Goal: Transaction & Acquisition: Purchase product/service

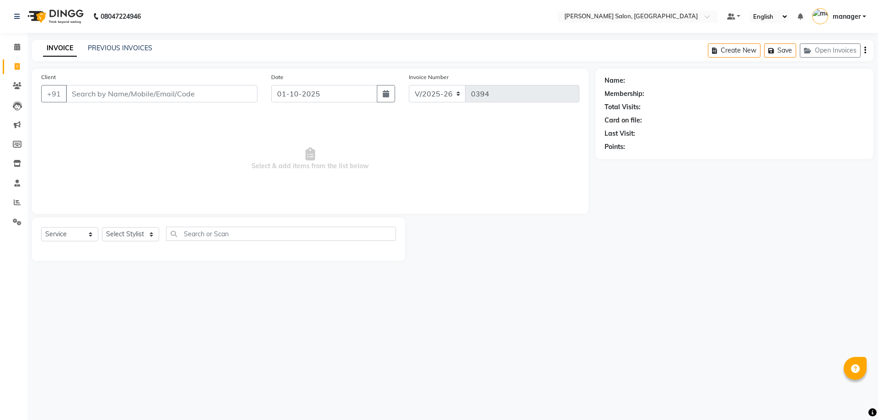
select select "7119"
select select "service"
click at [99, 92] on input "Client" at bounding box center [162, 93] width 192 height 17
click at [138, 229] on select "Select Stylist [PERSON_NAME] ESHARA [PERSON_NAME] [PERSON_NAME] manager pranam …" at bounding box center [130, 234] width 57 height 14
click at [102, 227] on select "Select Stylist [PERSON_NAME] ESHARA [PERSON_NAME] [PERSON_NAME] manager pranam …" at bounding box center [130, 234] width 57 height 14
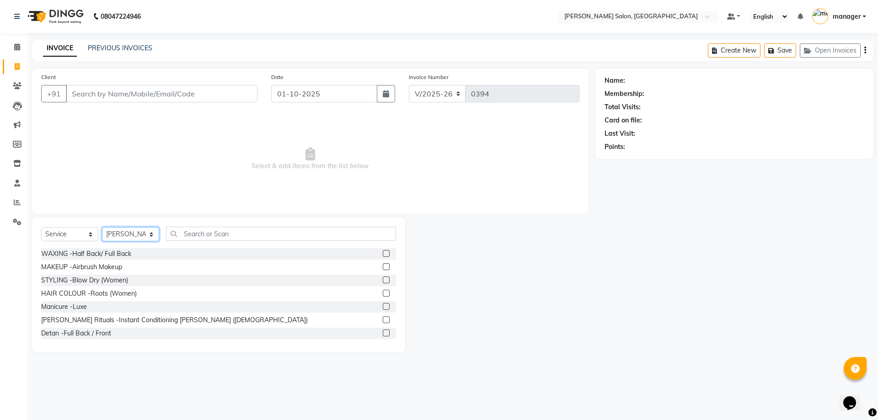
click at [152, 234] on select "Select Stylist [PERSON_NAME] ESHARA [PERSON_NAME] [PERSON_NAME] manager pranam …" at bounding box center [130, 234] width 57 height 14
select select "88977"
click at [102, 227] on select "Select Stylist [PERSON_NAME] ESHARA [PERSON_NAME] [PERSON_NAME] manager pranam …" at bounding box center [130, 234] width 57 height 14
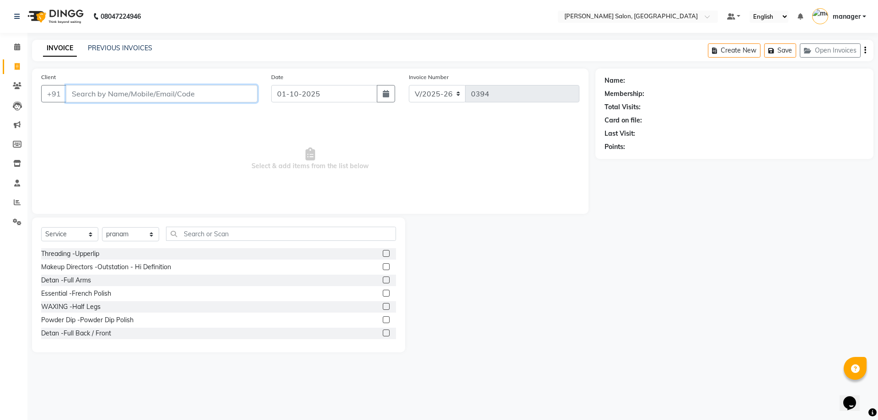
click at [121, 92] on input "Client" at bounding box center [162, 93] width 192 height 17
click at [103, 90] on input "Client" at bounding box center [162, 93] width 192 height 17
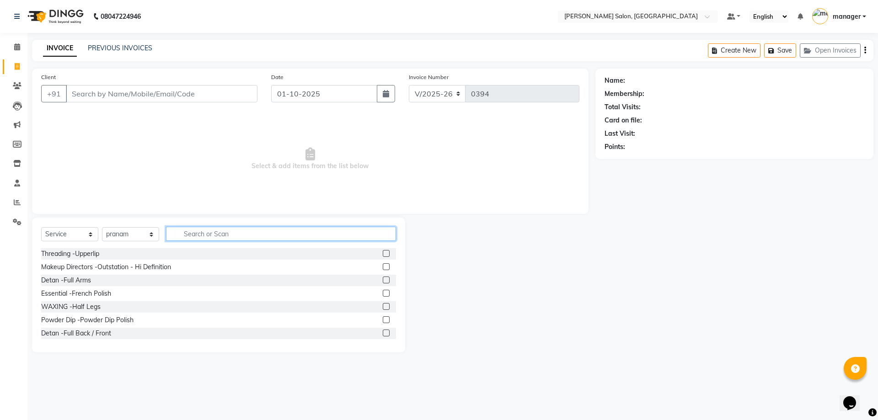
click at [184, 236] on input "text" at bounding box center [281, 234] width 230 height 14
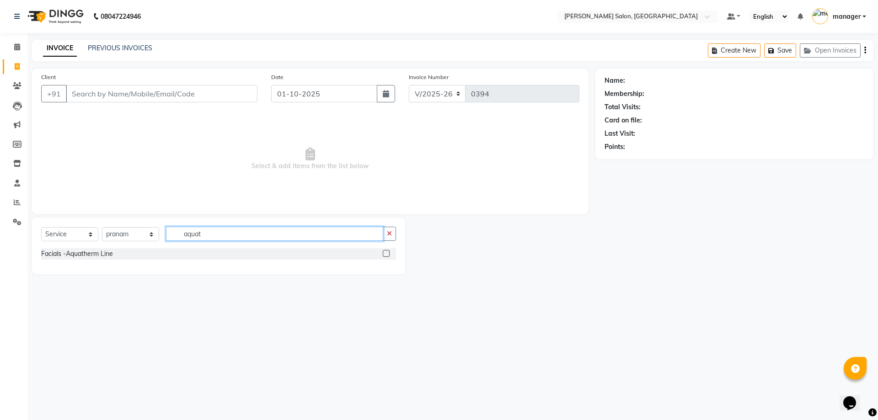
type input "aquat"
click at [384, 253] on label at bounding box center [386, 253] width 7 height 7
click at [384, 253] on input "checkbox" at bounding box center [386, 254] width 6 height 6
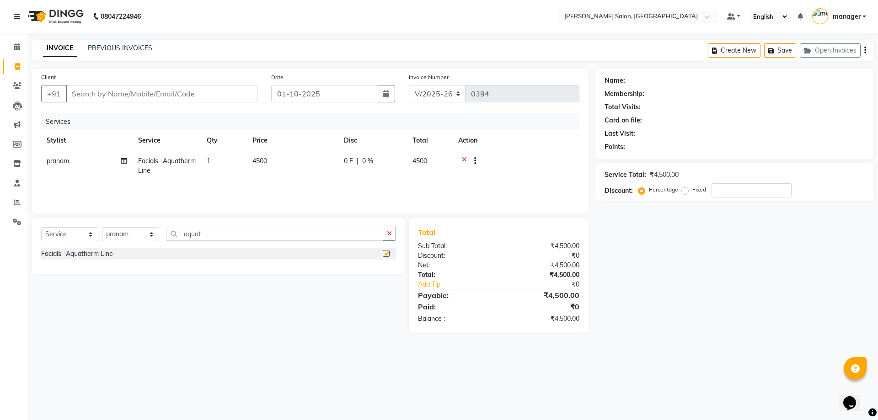
checkbox input "false"
drag, startPoint x: 236, startPoint y: 231, endPoint x: 119, endPoint y: 236, distance: 116.3
click at [119, 236] on div "Select Service Product Membership Package Voucher Prepaid Gift Card Select Styl…" at bounding box center [218, 238] width 355 height 22
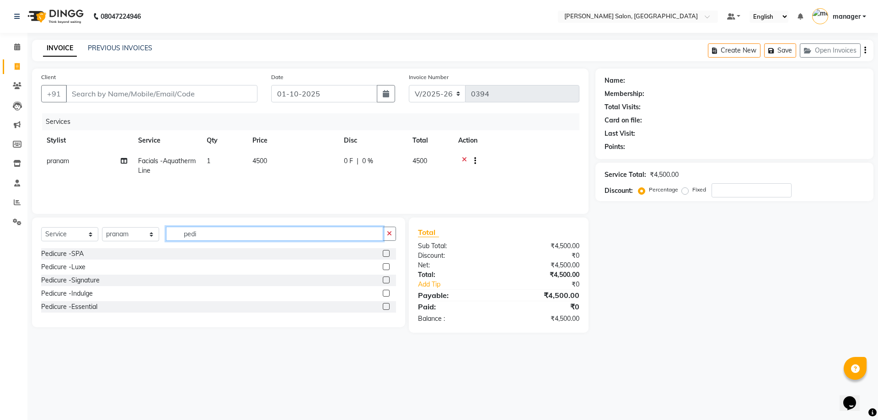
type input "pedi"
click at [390, 250] on div at bounding box center [389, 253] width 13 height 11
click at [385, 253] on label at bounding box center [386, 253] width 7 height 7
click at [385, 253] on input "checkbox" at bounding box center [386, 254] width 6 height 6
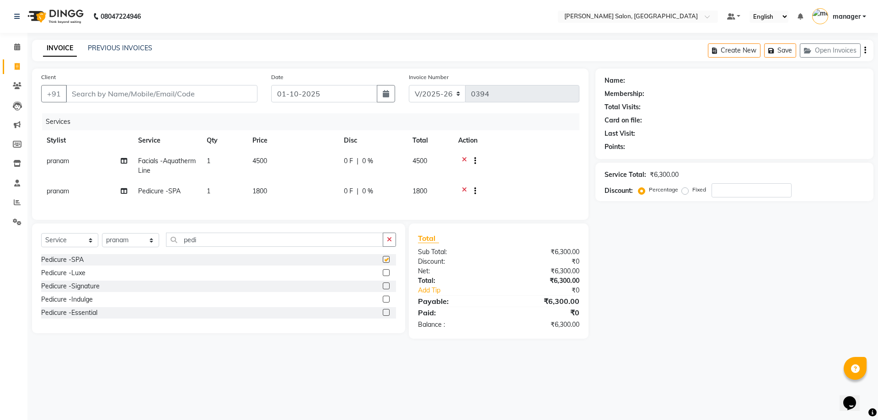
checkbox input "false"
drag, startPoint x: 282, startPoint y: 250, endPoint x: 155, endPoint y: 255, distance: 126.8
click at [155, 254] on div "Select Service Product Membership Package Voucher Prepaid Gift Card Select Styl…" at bounding box center [218, 244] width 355 height 22
type input "manicure"
click at [389, 263] on label at bounding box center [386, 259] width 7 height 7
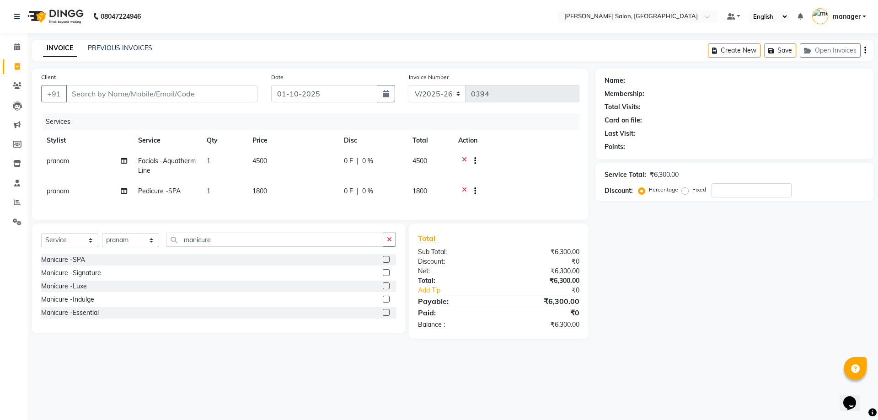
click at [389, 263] on input "checkbox" at bounding box center [386, 260] width 6 height 6
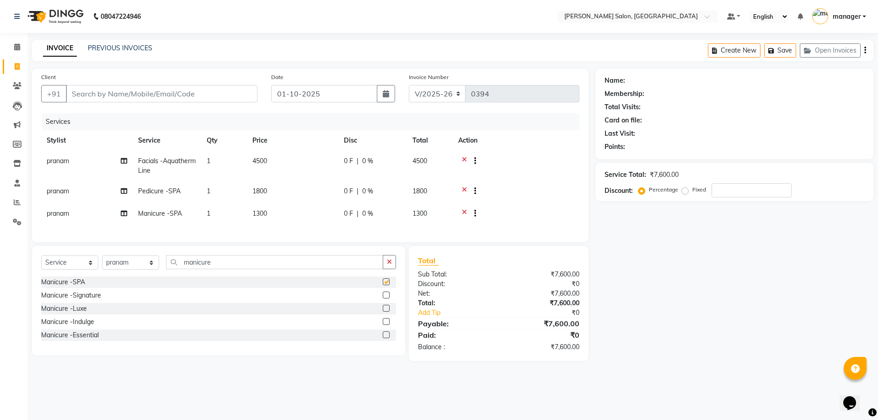
checkbox input "false"
drag, startPoint x: 229, startPoint y: 264, endPoint x: 160, endPoint y: 265, distance: 69.1
click at [160, 265] on div "Select Service Product Membership Package Voucher Prepaid Gift Card Select Styl…" at bounding box center [218, 266] width 355 height 22
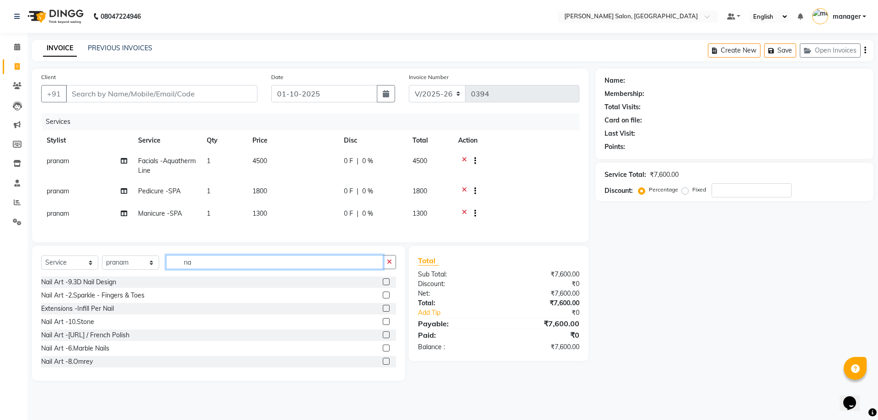
type input "n"
type input "gel"
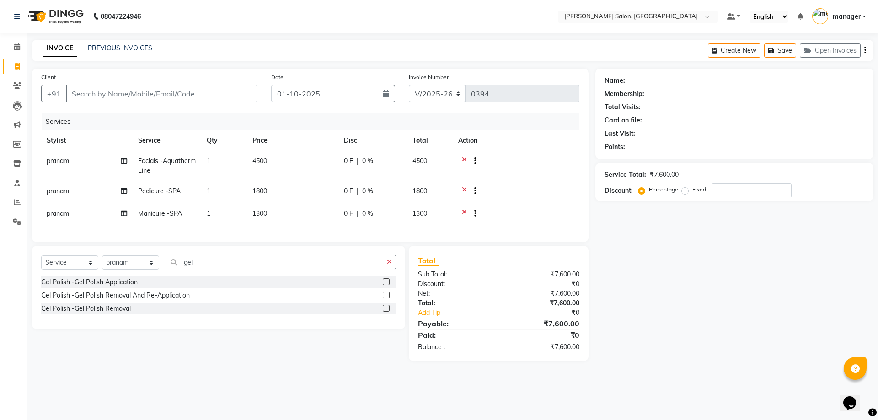
click at [388, 285] on label at bounding box center [386, 282] width 7 height 7
click at [388, 285] on input "checkbox" at bounding box center [386, 283] width 6 height 6
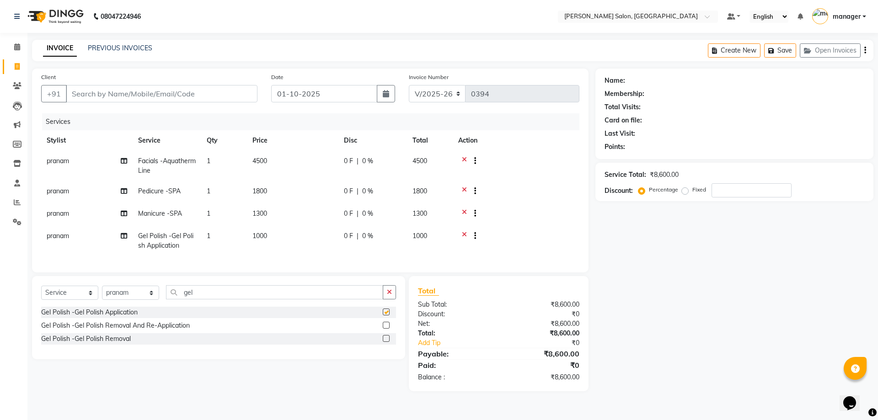
checkbox input "false"
click at [266, 236] on span "1000" at bounding box center [260, 236] width 15 height 8
select select "88977"
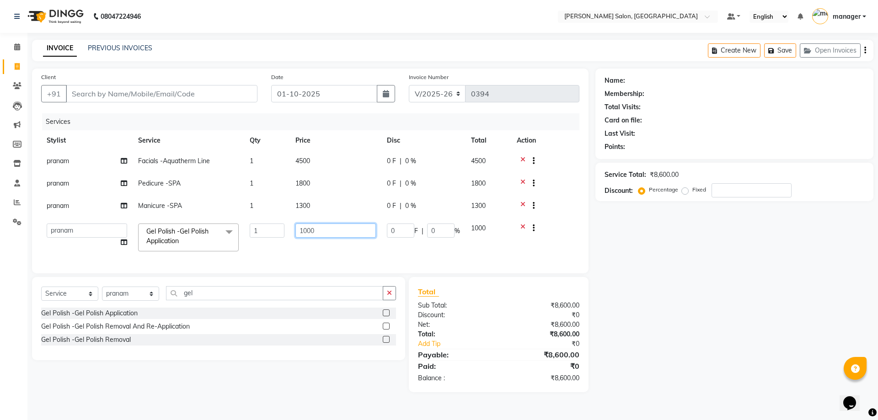
drag, startPoint x: 323, startPoint y: 235, endPoint x: 296, endPoint y: 236, distance: 26.5
click at [296, 236] on input "1000" at bounding box center [336, 231] width 81 height 14
type input "2000"
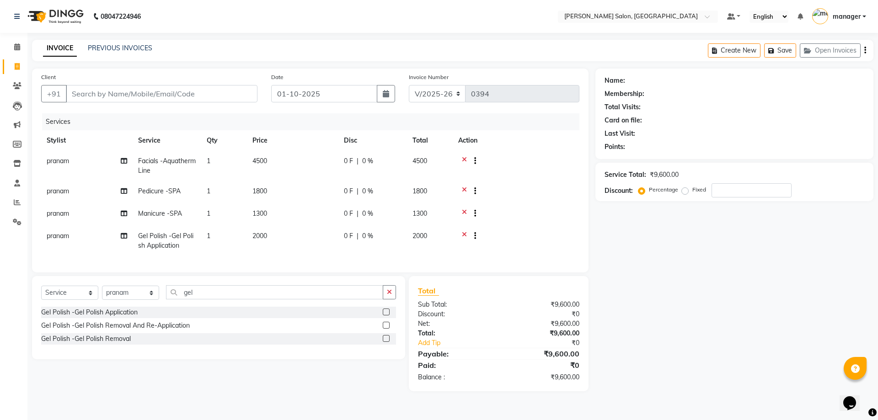
click at [489, 243] on tr "pranam Gel Polish -Gel Polish Application 1 2000 0 F | 0 % 2000" at bounding box center [310, 241] width 538 height 30
click at [57, 238] on span "pranam" at bounding box center [58, 236] width 22 height 8
select select "88977"
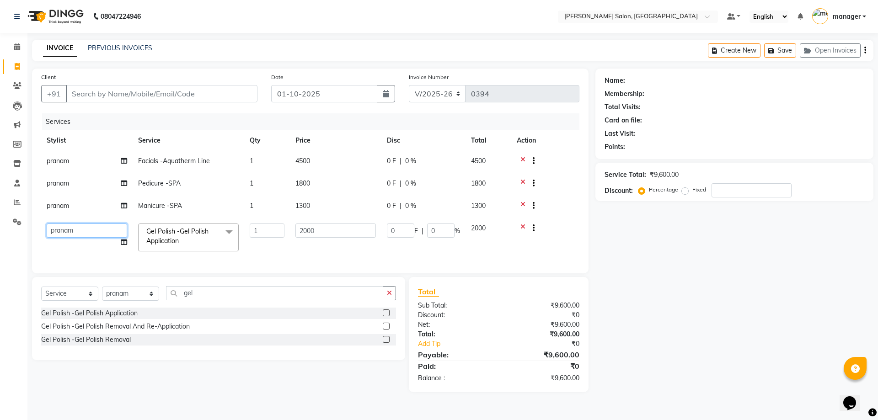
click at [90, 229] on select "[PERSON_NAME] ESHARA [PERSON_NAME] [PERSON_NAME] manager [PERSON_NAME]" at bounding box center [87, 231] width 81 height 14
select select "91351"
click at [97, 240] on td "[PERSON_NAME] ESHARA [PERSON_NAME] [PERSON_NAME] manager [PERSON_NAME]" at bounding box center [86, 237] width 91 height 39
click at [475, 256] on td "2000" at bounding box center [489, 237] width 46 height 39
drag, startPoint x: 581, startPoint y: 384, endPoint x: 638, endPoint y: 245, distance: 150.4
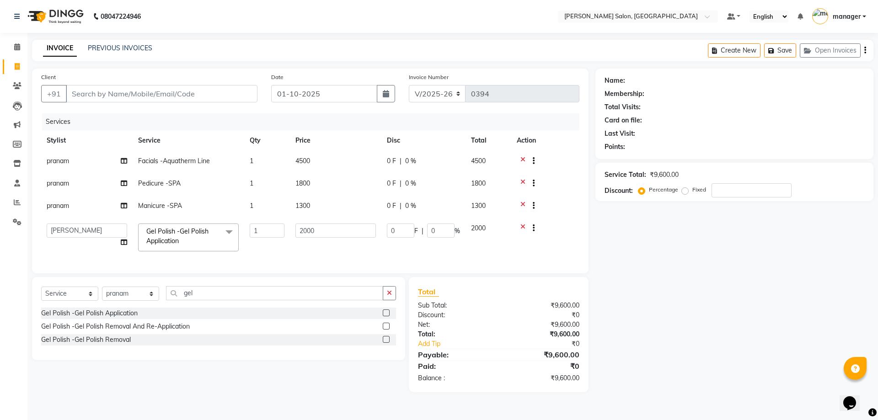
click at [638, 245] on div "Client +91 Date [DATE] Invoice Number V/2025 V/[PHONE_NUMBER] Services Stylist …" at bounding box center [452, 231] width 855 height 324
click at [638, 245] on div "Name: Membership: Total Visits: Card on file: Last Visit: Points: Service Total…" at bounding box center [738, 231] width 285 height 324
click at [99, 96] on input "Client" at bounding box center [162, 93] width 192 height 17
type input "j"
type input "0"
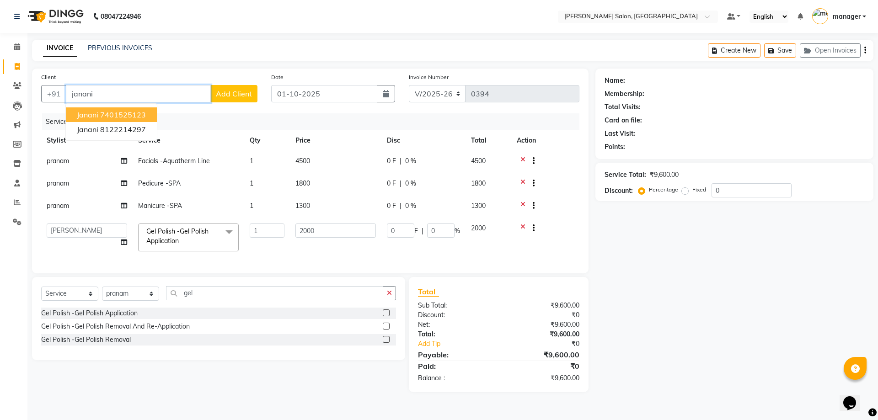
type input "janani"
drag, startPoint x: 579, startPoint y: 384, endPoint x: 690, endPoint y: 434, distance: 121.2
click at [690, 420] on html "08047224946 Select Location × [PERSON_NAME] Salon, Alapakkam Main Road Default …" at bounding box center [439, 210] width 878 height 420
click at [686, 287] on div "Name: Membership: Total Visits: Card on file: Last Visit: Points: Service Total…" at bounding box center [738, 231] width 285 height 324
drag, startPoint x: 584, startPoint y: 384, endPoint x: 545, endPoint y: 387, distance: 39.1
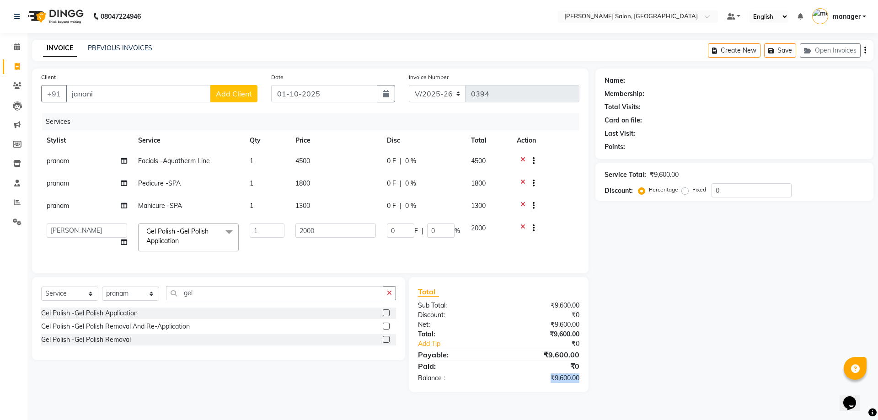
click at [541, 383] on div "₹9,600.00" at bounding box center [542, 379] width 87 height 10
click at [592, 387] on div "Total Sub Total: ₹9,600.00 Discount: ₹0 Net: ₹9,600.00 Total: ₹9,600.00 Add Tip…" at bounding box center [500, 334] width 190 height 115
drag, startPoint x: 570, startPoint y: 384, endPoint x: 582, endPoint y: 398, distance: 18.5
click at [582, 393] on div "Total Sub Total: ₹9,600.00 Discount: ₹0 Net: ₹9,600.00 Total: ₹9,600.00 Add Tip…" at bounding box center [499, 334] width 180 height 115
click at [591, 384] on div "Total Sub Total: ₹9,600.00 Discount: ₹0 Net: ₹9,600.00 Total: ₹9,600.00 Add Tip…" at bounding box center [500, 334] width 190 height 115
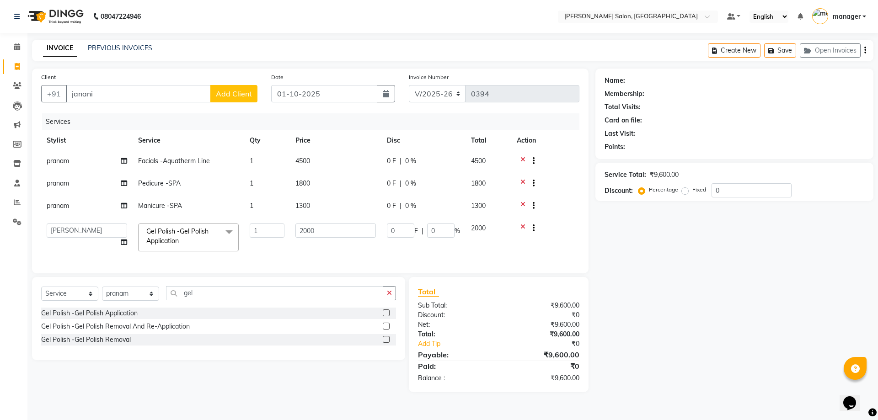
click at [232, 95] on span "Add Client" at bounding box center [234, 93] width 36 height 9
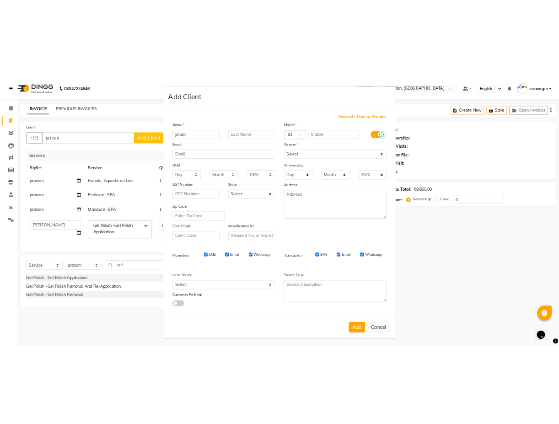
scroll to position [2, 0]
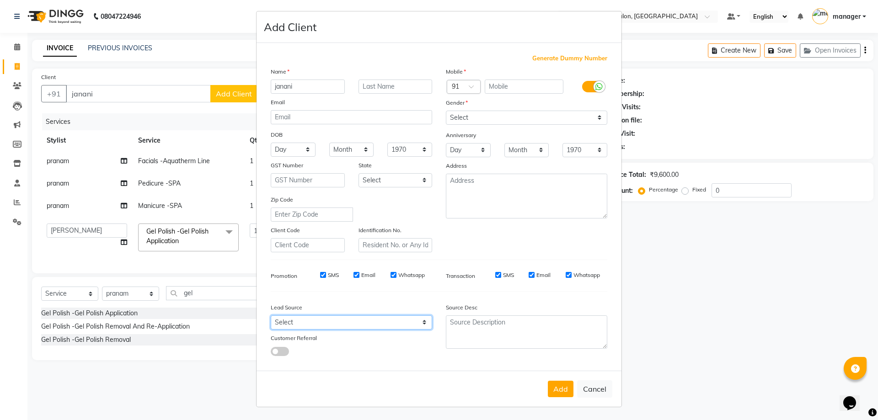
click at [421, 322] on select "Select Walk-in Referral Internet Friend Word of Mouth Advertisement Facebook Ju…" at bounding box center [351, 323] width 161 height 14
click at [595, 121] on select "Select [DEMOGRAPHIC_DATA] [DEMOGRAPHIC_DATA] Other Prefer Not To Say" at bounding box center [526, 118] width 161 height 14
select select "[DEMOGRAPHIC_DATA]"
click at [446, 111] on select "Select [DEMOGRAPHIC_DATA] [DEMOGRAPHIC_DATA] Other Prefer Not To Say" at bounding box center [526, 118] width 161 height 14
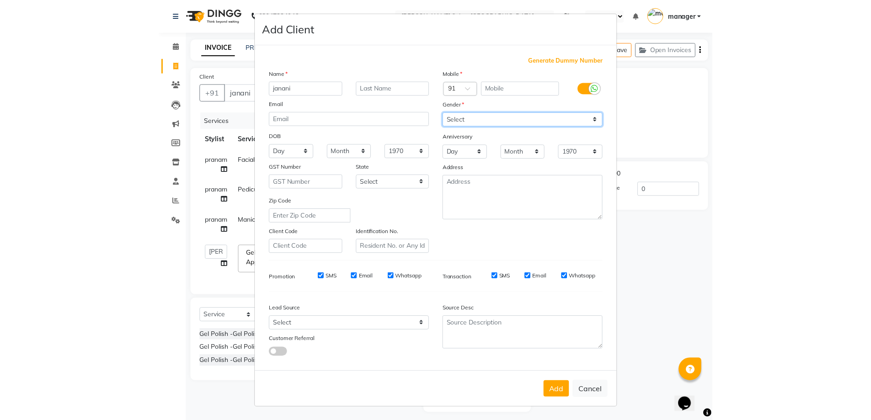
scroll to position [0, 0]
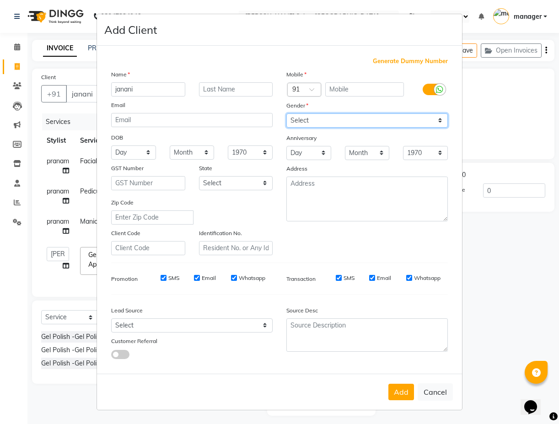
click at [286, 113] on select "Select [DEMOGRAPHIC_DATA] [DEMOGRAPHIC_DATA] Other Prefer Not To Say" at bounding box center [366, 120] width 161 height 14
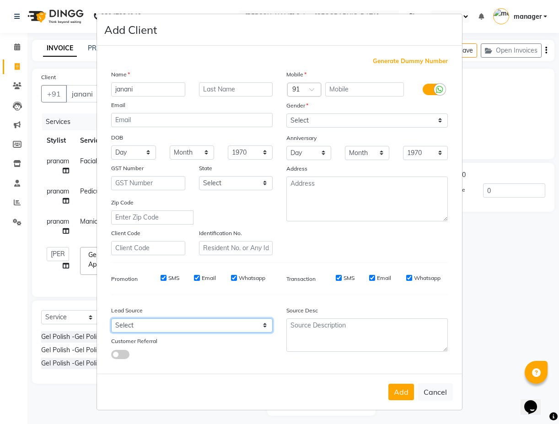
click at [257, 326] on select "Select Walk-in Referral Internet Friend Word of Mouth Advertisement Facebook Ju…" at bounding box center [191, 325] width 161 height 14
select select "49250"
click at [111, 318] on select "Select Walk-in Referral Internet Friend Word of Mouth Advertisement Facebook Ju…" at bounding box center [191, 325] width 161 height 14
click at [407, 388] on button "Add" at bounding box center [401, 392] width 26 height 16
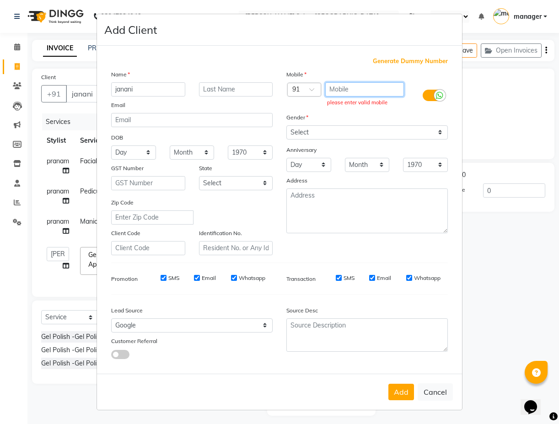
click at [346, 86] on input "text" at bounding box center [364, 89] width 79 height 14
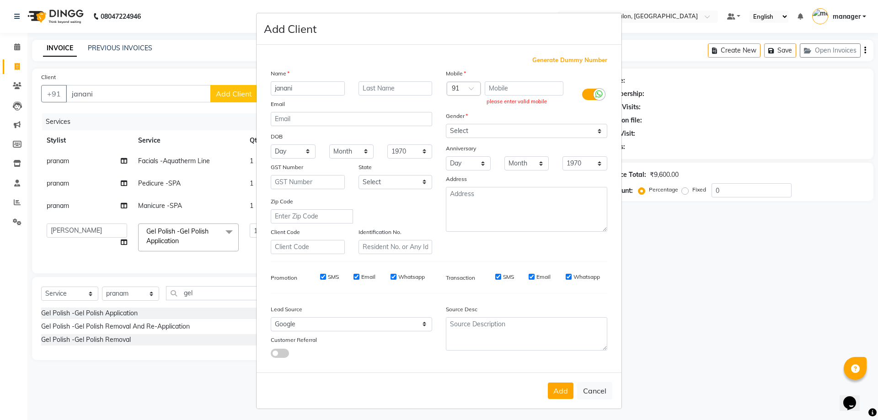
click at [597, 94] on icon at bounding box center [599, 94] width 7 height 8
click at [0, 0] on input "checkbox" at bounding box center [0, 0] width 0 height 0
click at [589, 95] on div at bounding box center [587, 94] width 11 height 11
click at [0, 0] on input "checkbox" at bounding box center [0, 0] width 0 height 0
drag, startPoint x: 519, startPoint y: 93, endPoint x: 519, endPoint y: 81, distance: 11.9
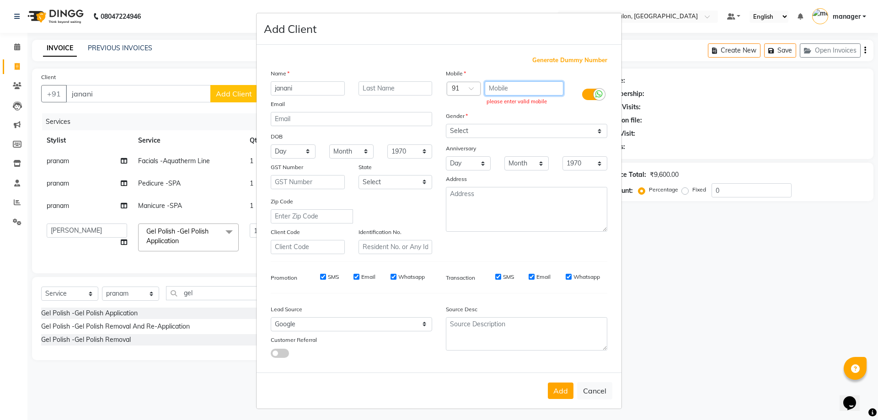
click at [519, 93] on input "text" at bounding box center [524, 88] width 79 height 14
click at [560, 389] on button "Add" at bounding box center [561, 391] width 26 height 16
click at [175, 345] on ngb-modal-window "Add Client Generate Dummy Number Name janani Email DOB Day 01 02 03 04 05 06 07…" at bounding box center [439, 210] width 878 height 420
click at [535, 91] on input "text" at bounding box center [524, 88] width 79 height 14
type input "9384665283"
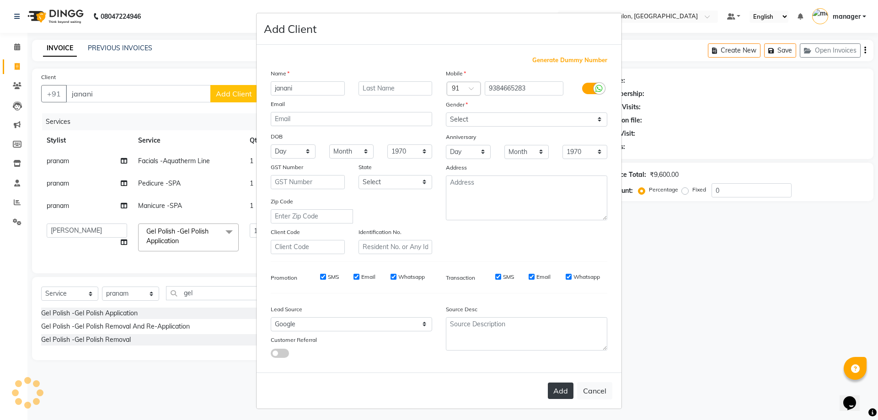
click at [554, 388] on button "Add" at bounding box center [561, 391] width 26 height 16
type input "9384665283"
select select
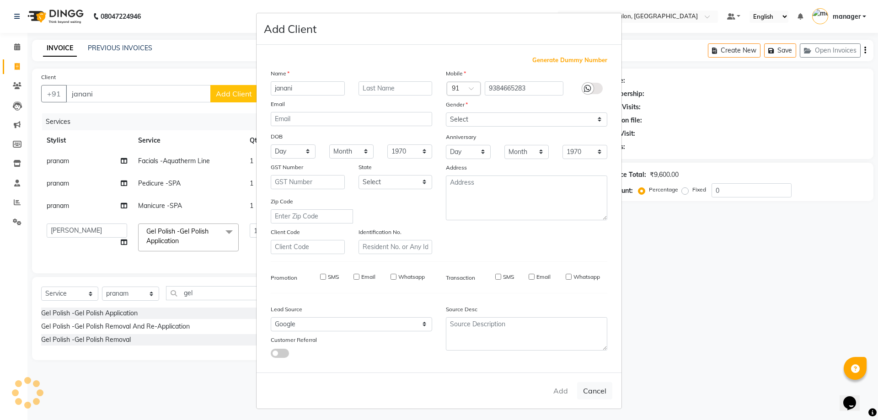
select select
checkbox input "false"
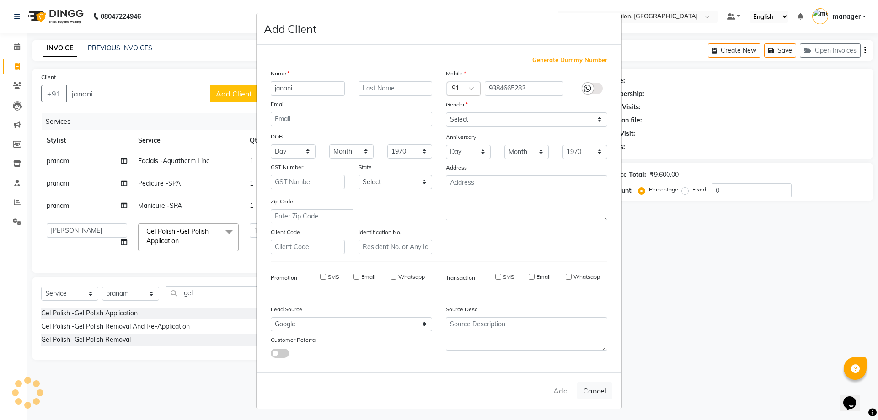
checkbox input "false"
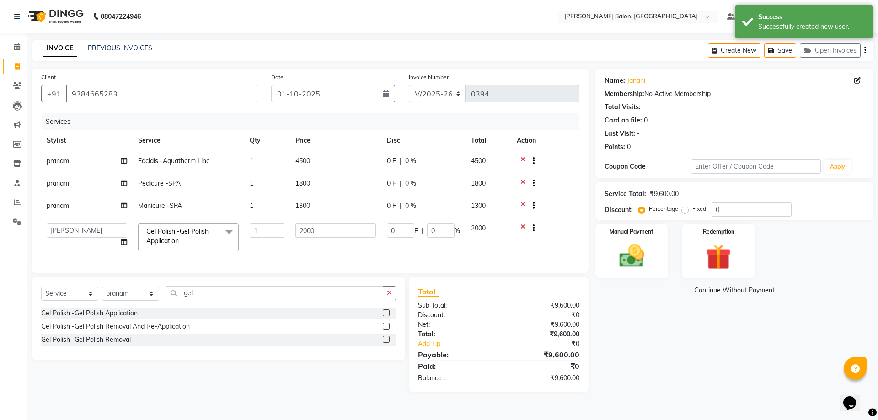
drag, startPoint x: 247, startPoint y: 291, endPoint x: 201, endPoint y: 306, distance: 48.5
click at [201, 306] on div "Select Service Product Membership Package Voucher Prepaid Gift Card Select Styl…" at bounding box center [218, 318] width 373 height 83
click at [202, 301] on input "gel" at bounding box center [274, 293] width 217 height 14
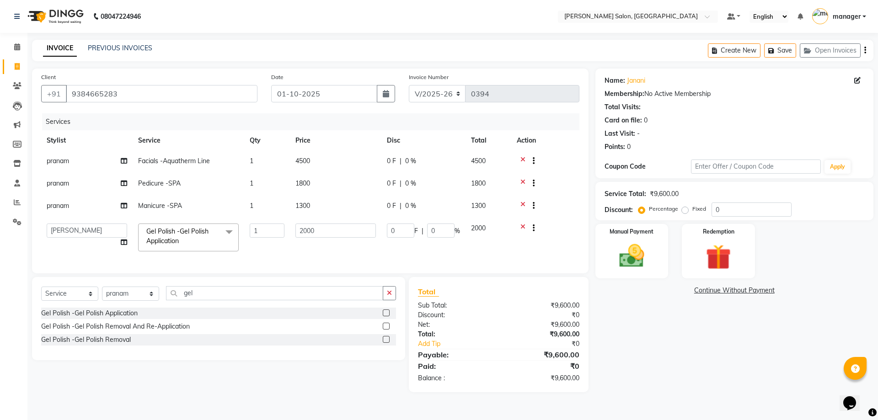
click at [232, 308] on div "Select Service Product Membership Package Voucher Prepaid Gift Card Select Styl…" at bounding box center [218, 297] width 355 height 22
drag, startPoint x: 269, startPoint y: 300, endPoint x: 266, endPoint y: 289, distance: 10.9
click at [269, 299] on input "gel" at bounding box center [274, 293] width 217 height 14
type input "g"
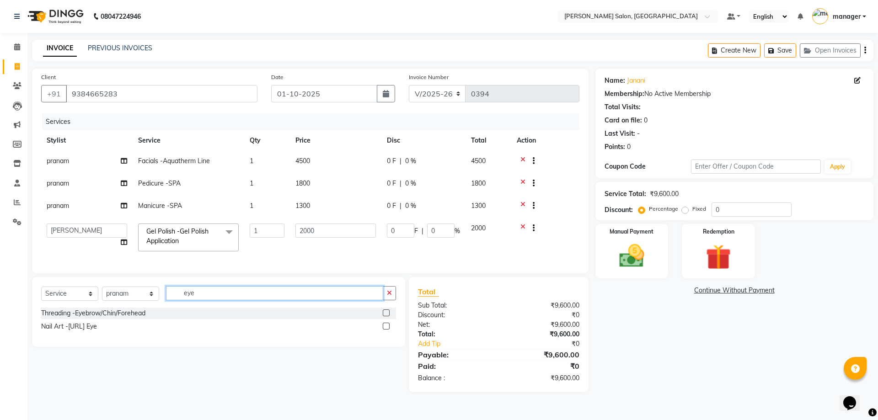
type input "eye"
click at [385, 317] on label at bounding box center [386, 313] width 7 height 7
click at [385, 317] on input "checkbox" at bounding box center [386, 314] width 6 height 6
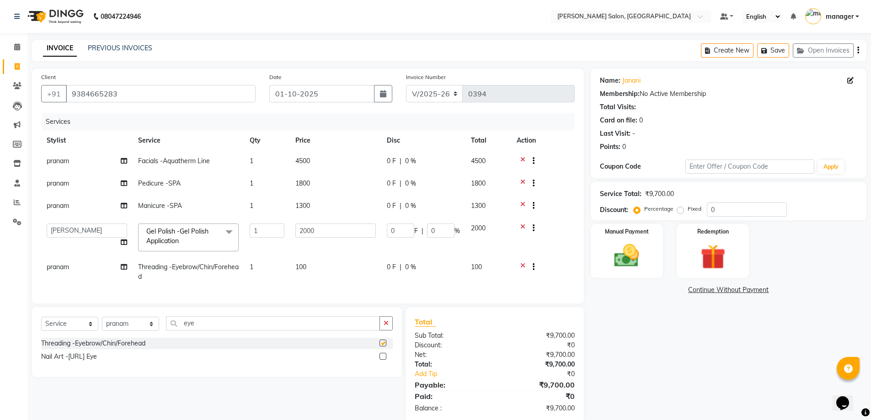
checkbox input "false"
click at [312, 269] on td "100" at bounding box center [335, 272] width 91 height 30
select select "88977"
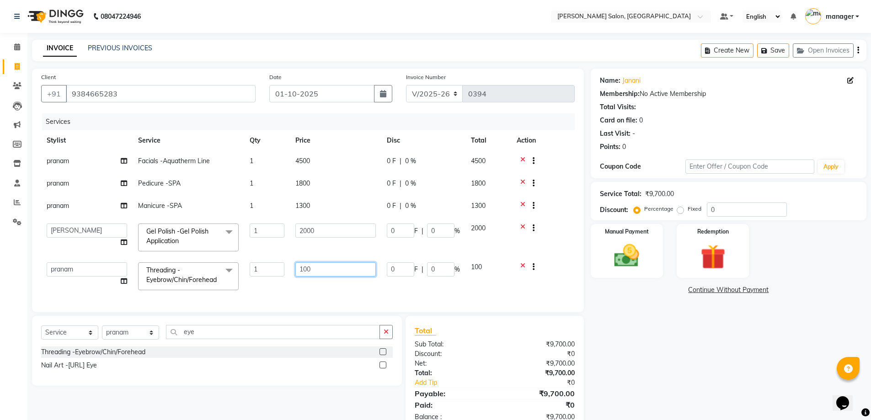
drag, startPoint x: 320, startPoint y: 265, endPoint x: 294, endPoint y: 269, distance: 26.3
click at [294, 269] on td "100" at bounding box center [335, 276] width 91 height 39
type input "60"
click at [503, 299] on div "Services Stylist Service Qty Price Disc Total Action pranam Facials -Aquatherm …" at bounding box center [308, 208] width 534 height 190
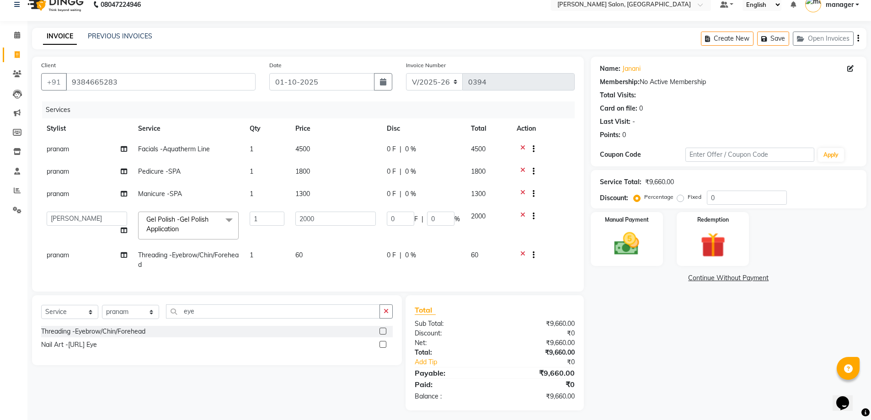
scroll to position [23, 0]
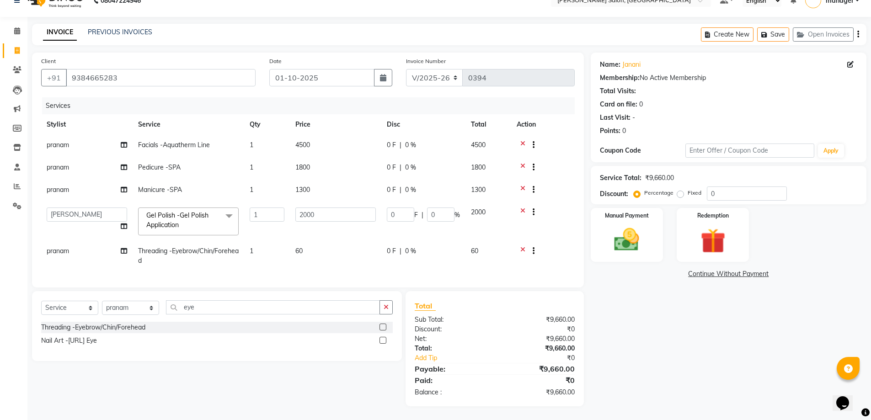
click at [554, 254] on td at bounding box center [543, 256] width 64 height 30
click at [316, 141] on td "4500" at bounding box center [335, 146] width 91 height 22
select select "88977"
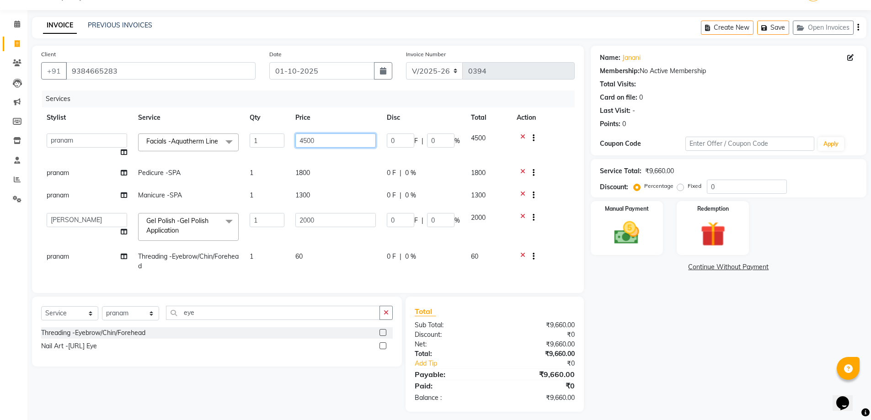
drag, startPoint x: 316, startPoint y: 139, endPoint x: 288, endPoint y: 142, distance: 28.1
click at [288, 142] on tr "[PERSON_NAME] ESHARA [PERSON_NAME] [PERSON_NAME] manager pranam [PERSON_NAME] F…" at bounding box center [308, 145] width 534 height 35
click at [340, 140] on input "4500" at bounding box center [336, 141] width 81 height 14
click at [351, 139] on input "4500" at bounding box center [336, 141] width 81 height 14
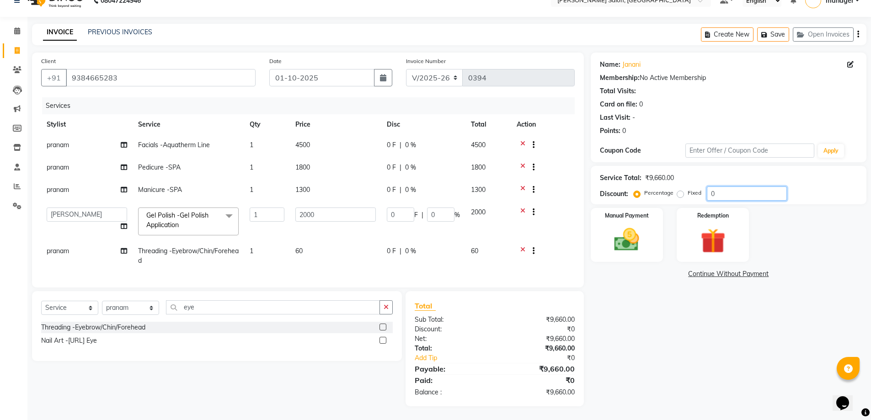
drag, startPoint x: 726, startPoint y: 192, endPoint x: 680, endPoint y: 192, distance: 46.2
click at [680, 192] on div "Percentage Fixed 0" at bounding box center [711, 194] width 151 height 14
type input "5"
type input "100"
type input "5"
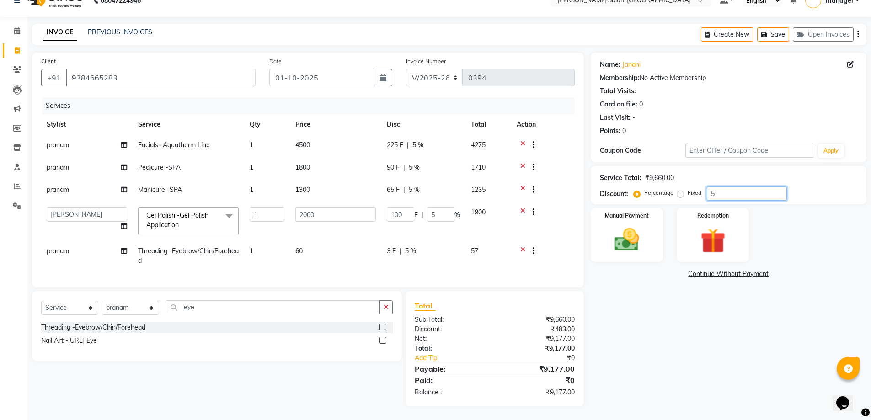
type input "50"
type input "1000"
type input "50"
type input "5"
type input "100"
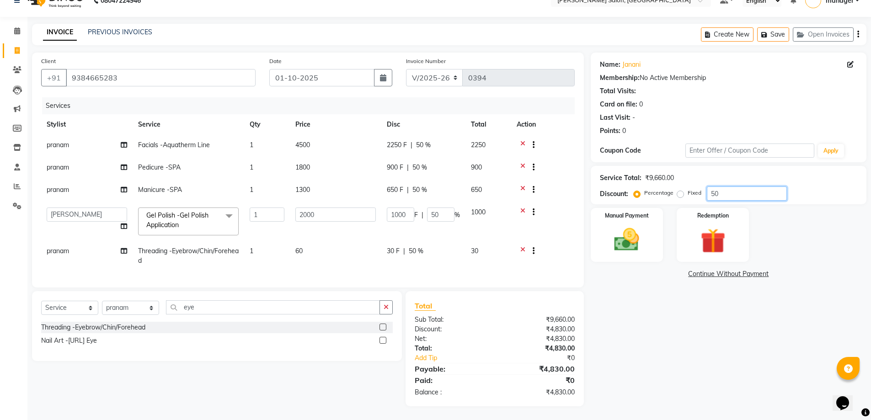
type input "5"
type input "0"
type input "3"
type input "60"
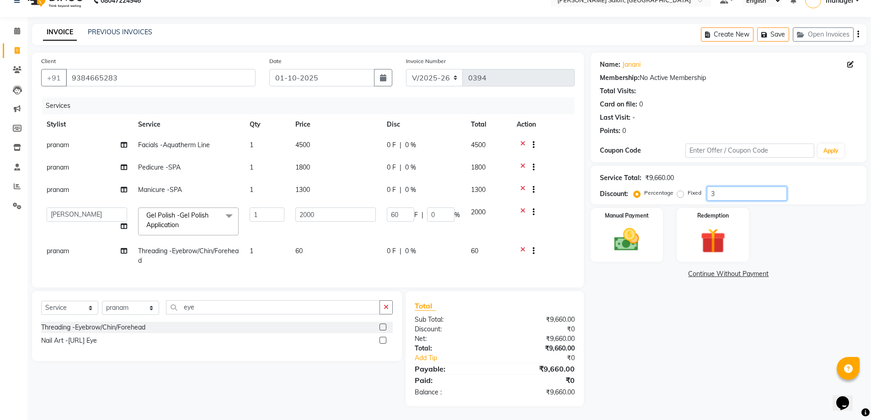
type input "3"
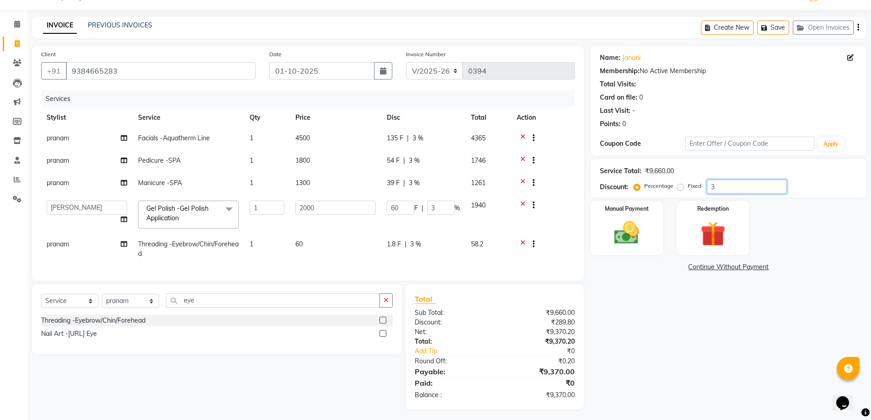
type input "30"
type input "600"
type input "30"
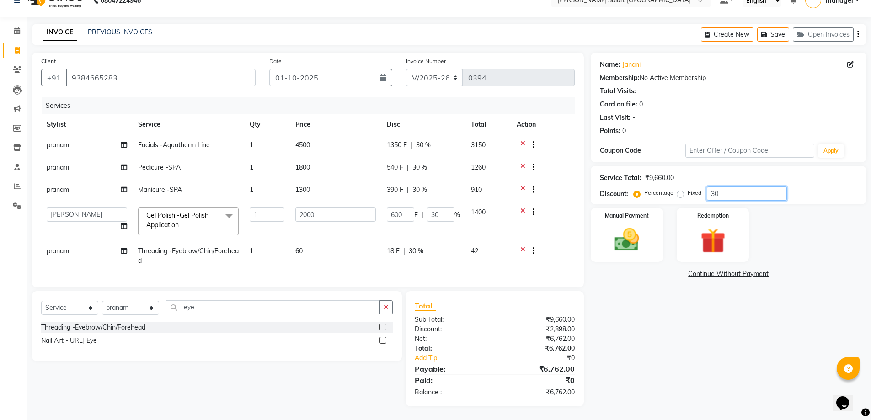
type input "3"
type input "60"
type input "3"
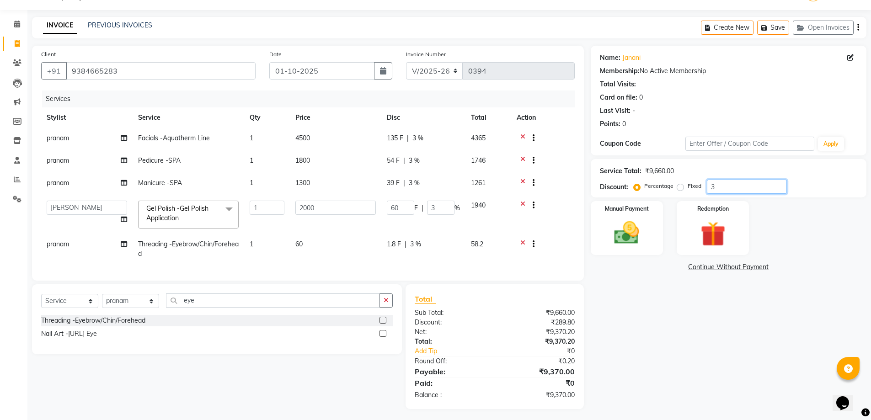
type input "0"
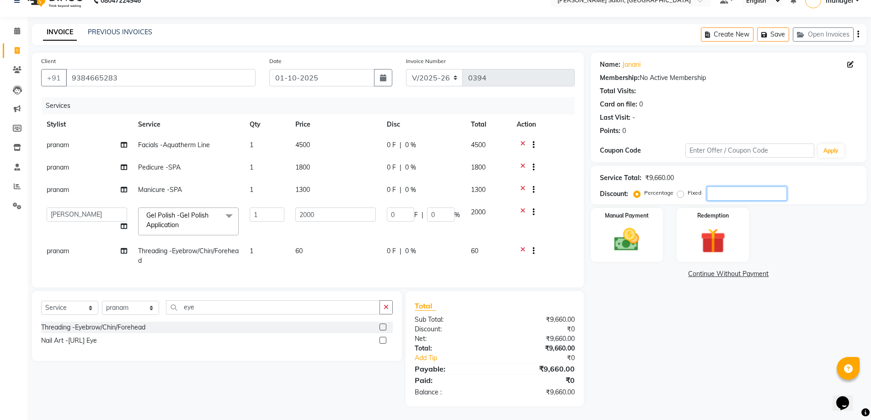
type input "3"
type input "60"
type input "3"
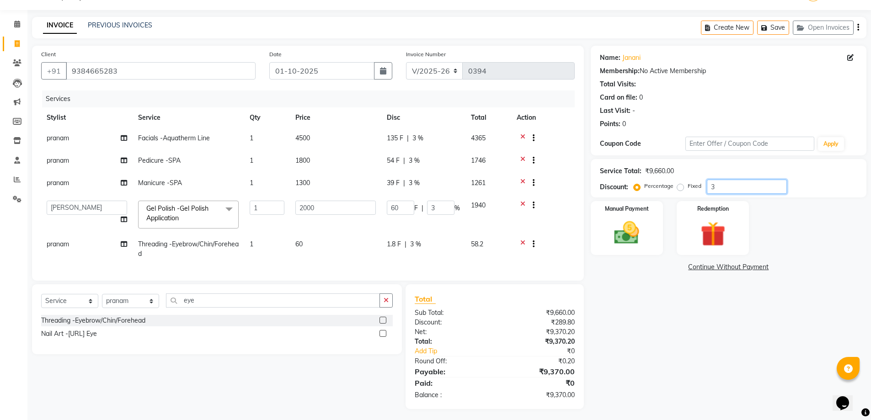
type input "35"
type input "700"
type input "35"
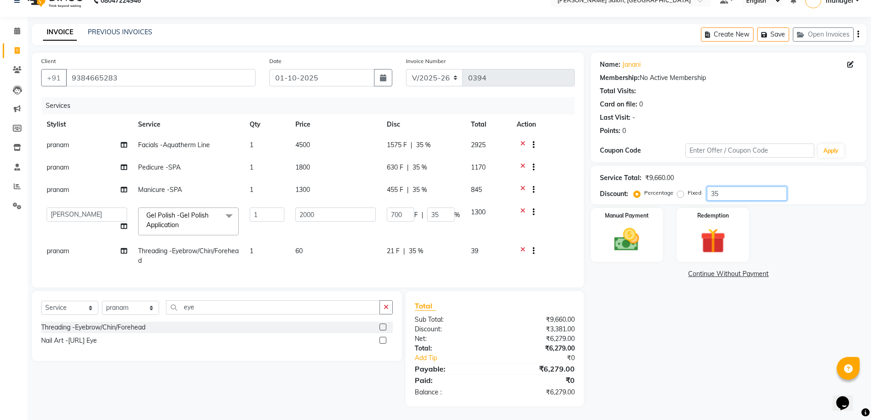
type input "3"
type input "60"
type input "3"
type input "0"
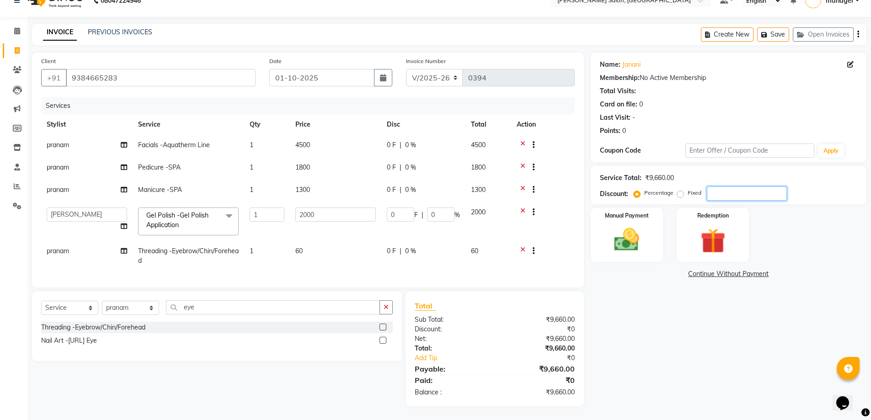
type input "3"
type input "60"
type input "3"
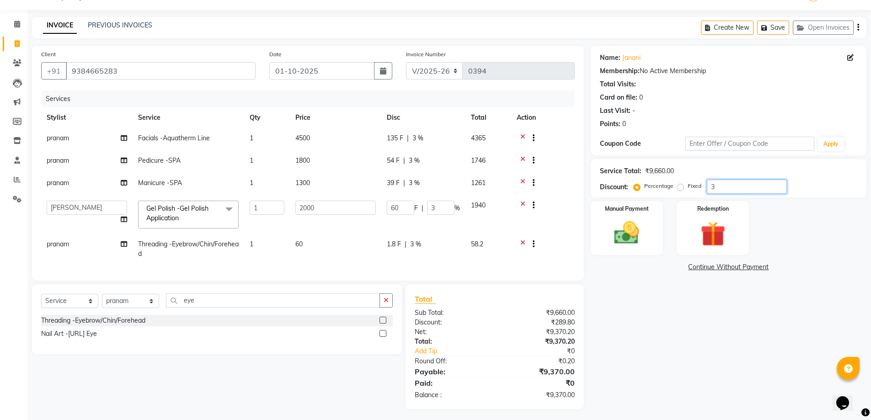
type input "39"
type input "780"
type input "39"
type input "3"
type input "60"
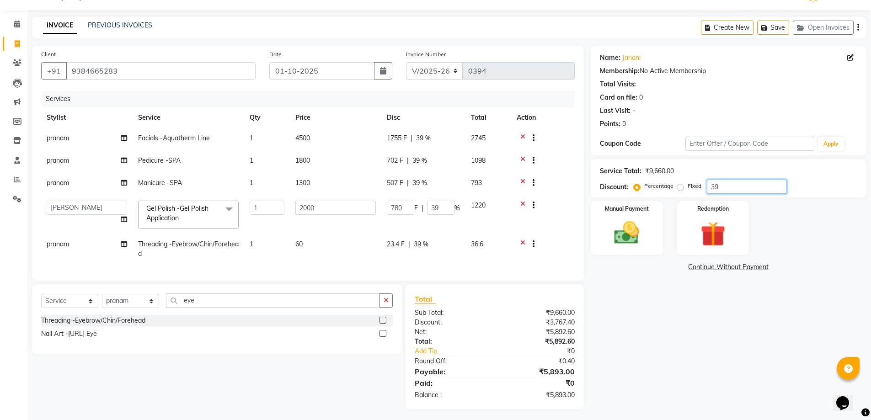
type input "3"
type input "0"
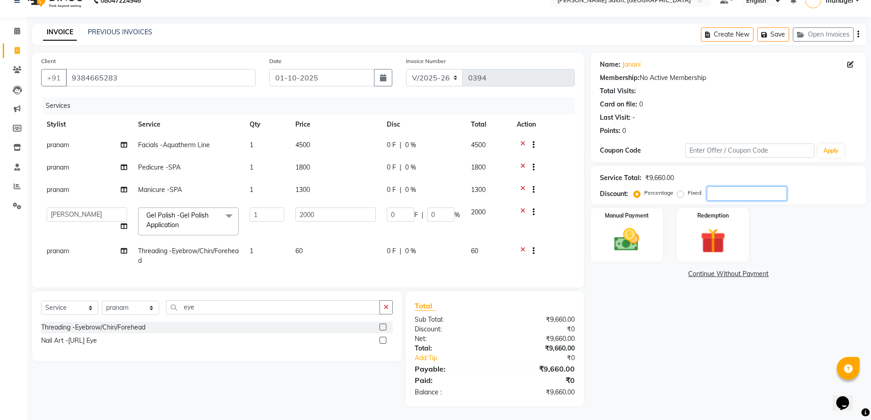
type input "4"
type input "80"
type input "4"
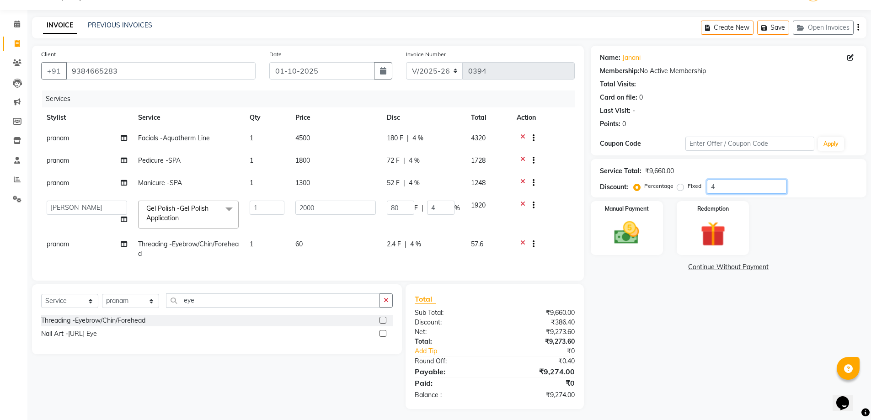
type input "40"
type input "800"
type input "40"
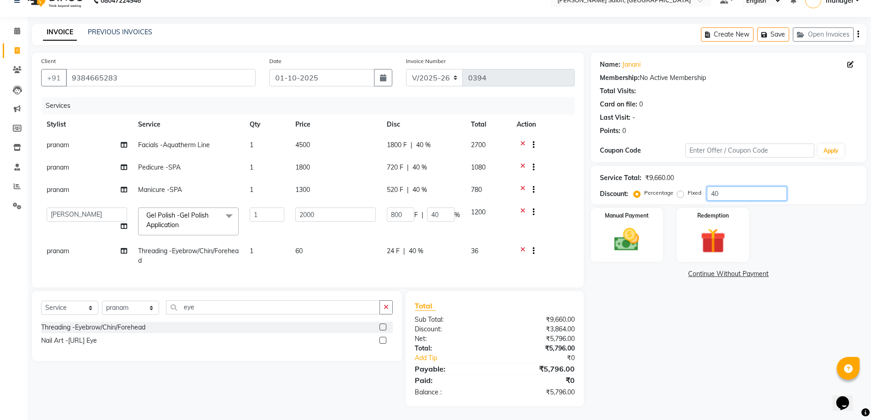
type input "4"
type input "80"
type input "4"
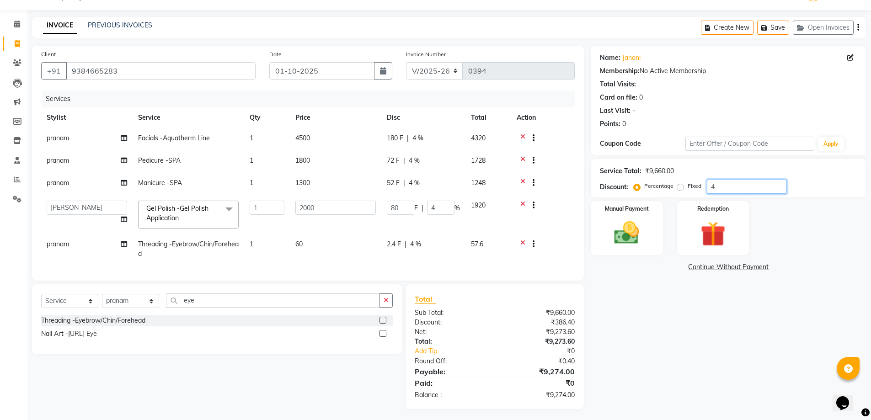
type input "0"
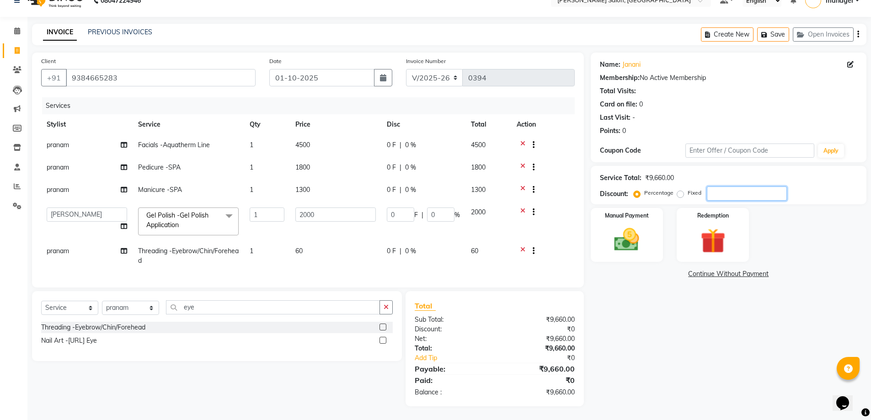
type input "3"
type input "60"
type input "3"
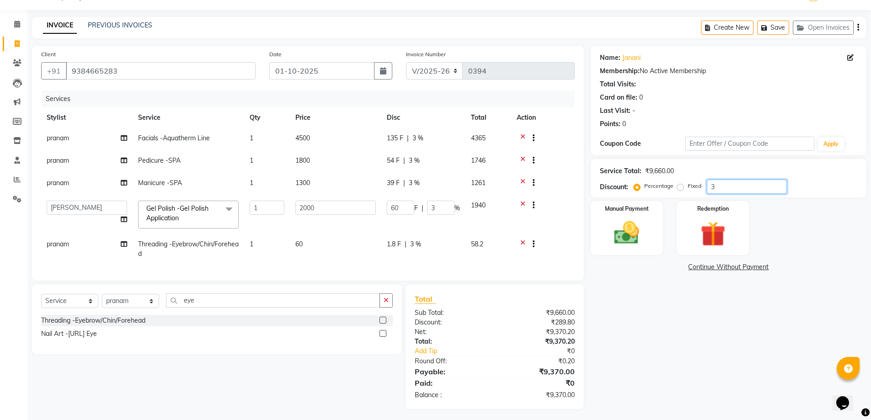
type input "30"
type input "600"
type input "30"
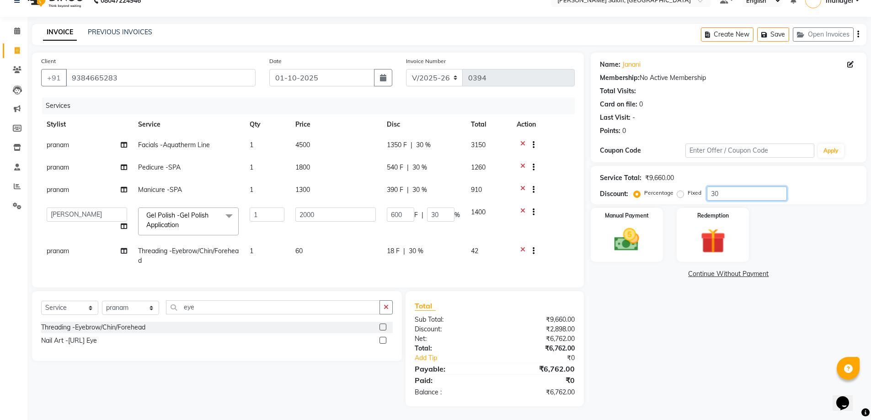
drag, startPoint x: 724, startPoint y: 186, endPoint x: 679, endPoint y: 188, distance: 45.3
click at [679, 188] on div "Percentage Fixed 30" at bounding box center [711, 194] width 151 height 14
type input "0"
click at [720, 188] on input "number" at bounding box center [747, 194] width 80 height 14
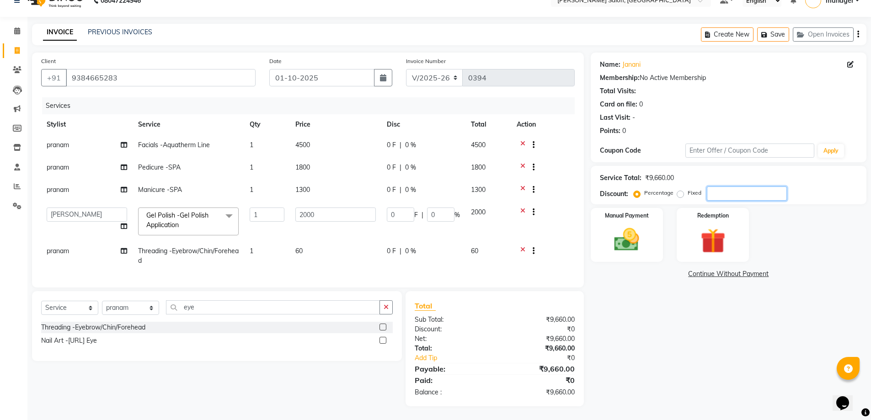
type input "3"
type input "60"
type input "3"
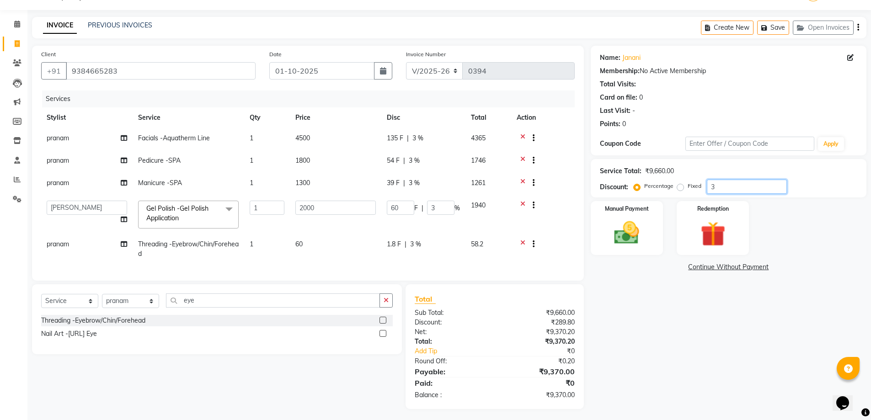
type input "30"
type input "600"
type input "30"
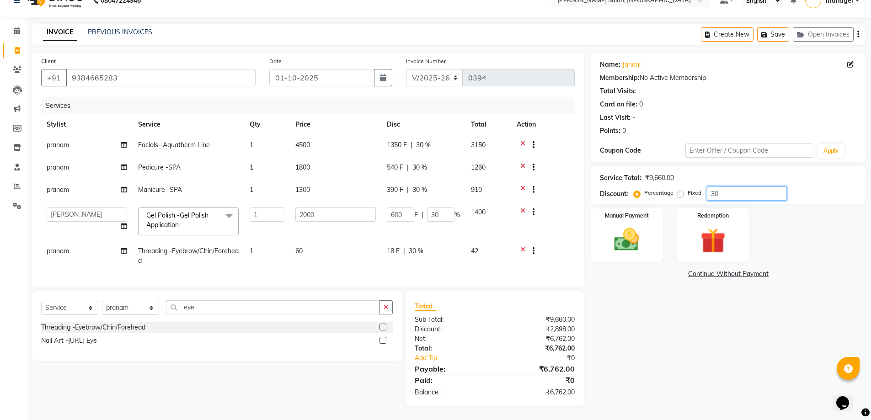
type input "3"
type input "60"
type input "3"
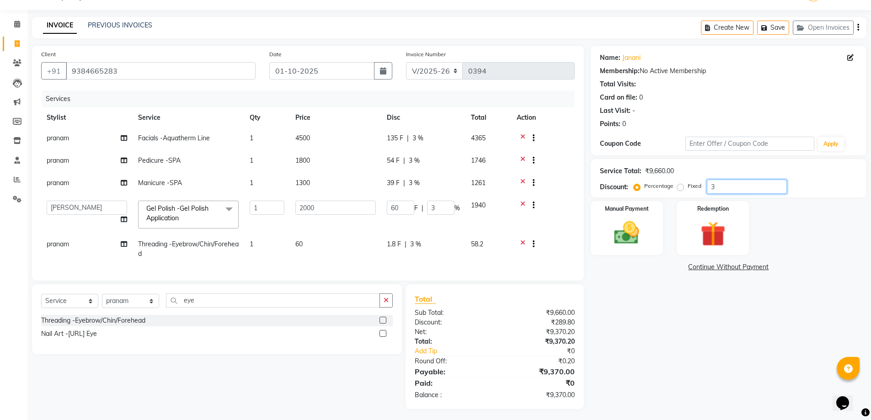
type input "0"
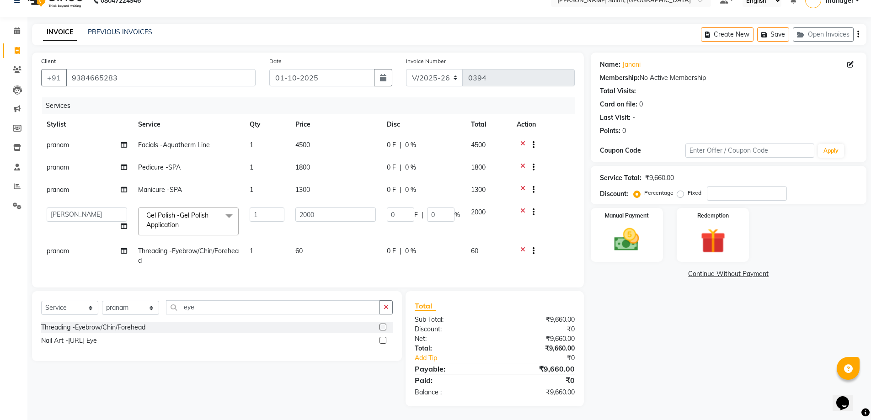
click at [318, 157] on td "1800" at bounding box center [335, 168] width 91 height 22
select select "88977"
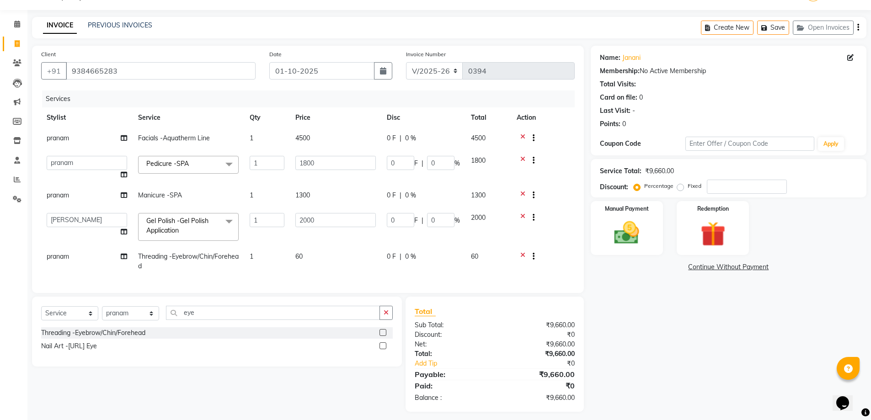
click at [318, 155] on td "1800" at bounding box center [335, 168] width 91 height 35
drag, startPoint x: 321, startPoint y: 162, endPoint x: 297, endPoint y: 162, distance: 23.3
click at [297, 162] on input "1800" at bounding box center [336, 163] width 81 height 14
type input "1000"
click at [349, 181] on tbody "pranam Facials -Aquatherm Line 1 4500 0 F | 0 % 4500 [PERSON_NAME] ESHARA [PERS…" at bounding box center [308, 202] width 534 height 149
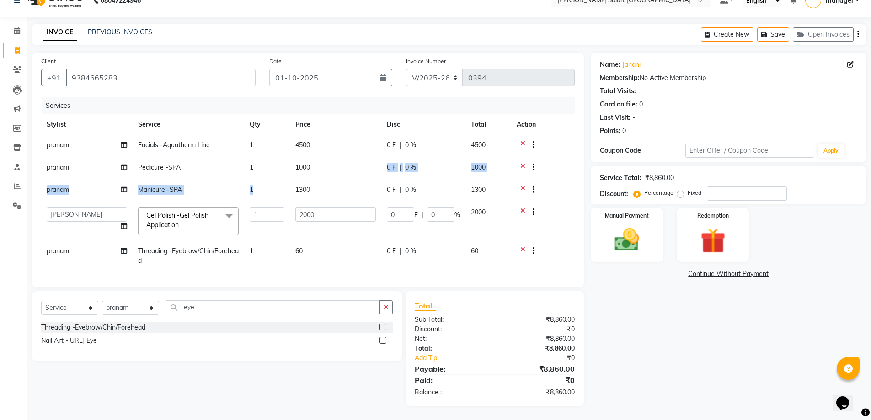
drag, startPoint x: 335, startPoint y: 169, endPoint x: 270, endPoint y: 182, distance: 66.7
click at [262, 182] on tbody "pranam Facials -Aquatherm Line 1 4500 0 F | 0 % 4500 pranam Pedicure -SPA 1 100…" at bounding box center [308, 203] width 534 height 136
click at [313, 182] on td "1300" at bounding box center [335, 191] width 91 height 22
select select "88977"
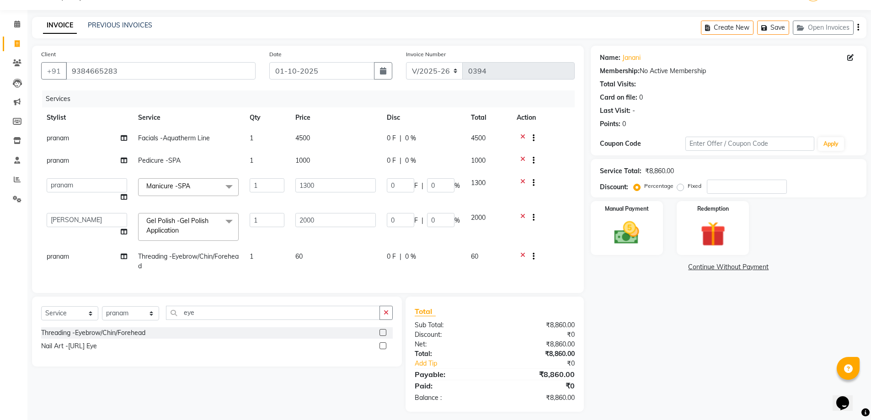
click at [313, 182] on input "1300" at bounding box center [336, 185] width 81 height 14
type input "1000"
click at [366, 207] on tbody "pranam Facials -Aquatherm Line 1 4500 0 F | 0 % 4500 pranam Pedicure -SPA 1 100…" at bounding box center [308, 202] width 534 height 149
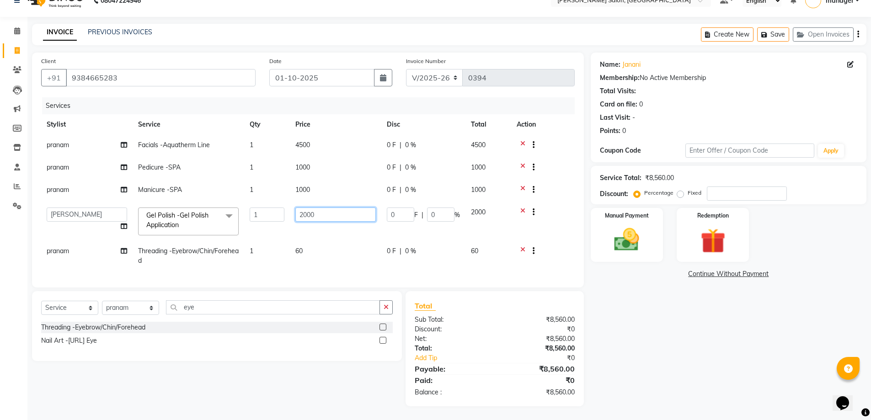
drag, startPoint x: 339, startPoint y: 207, endPoint x: 281, endPoint y: 208, distance: 57.6
click at [281, 208] on tr "[PERSON_NAME] ESHARA [PERSON_NAME] [PERSON_NAME] manager pranam [PERSON_NAME] G…" at bounding box center [308, 221] width 534 height 39
type input "1000"
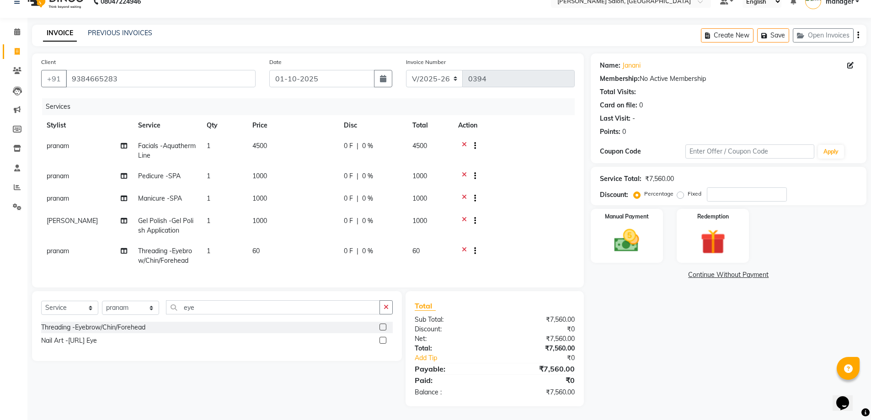
click at [318, 218] on td "1000" at bounding box center [292, 226] width 91 height 30
select select "91351"
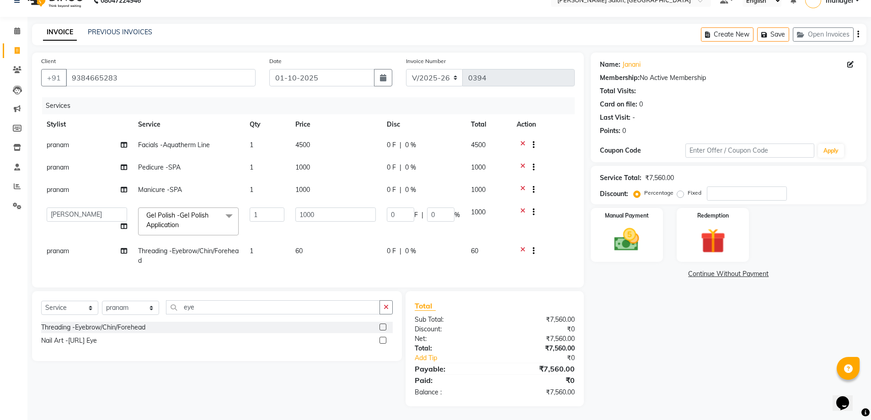
click at [324, 135] on td "4500" at bounding box center [335, 146] width 91 height 22
select select "88977"
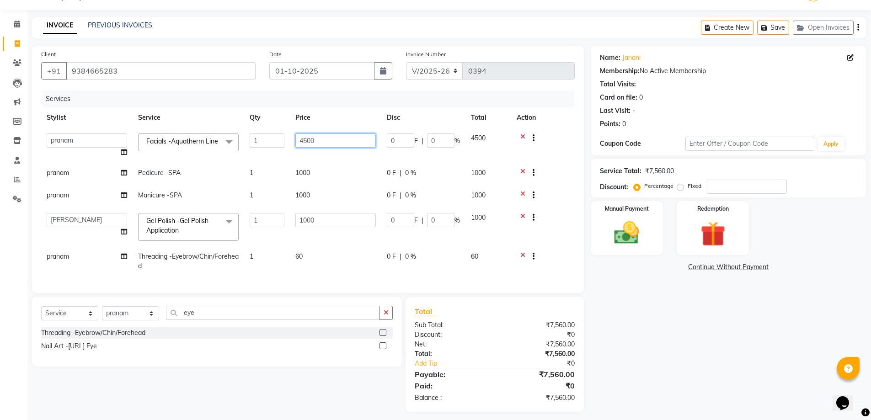
click at [324, 137] on input "4500" at bounding box center [336, 141] width 81 height 14
type input "4000"
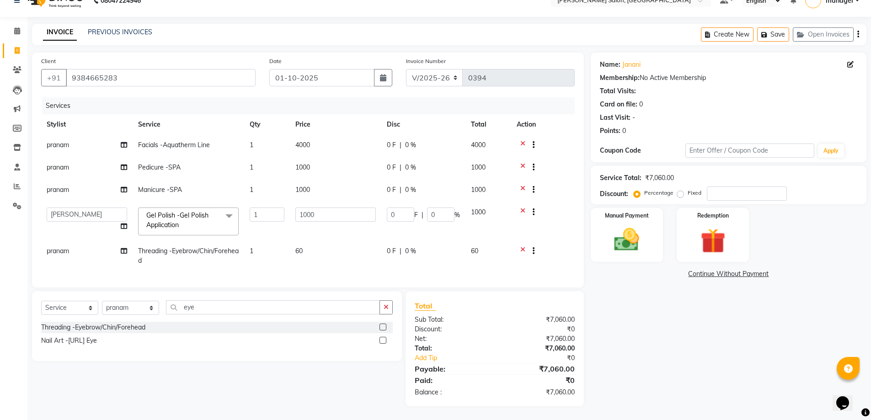
click at [341, 160] on tbody "pranam Facials -Aquatherm Line 1 4000 0 F | 0 % 4000 pranam Pedicure -SPA 1 100…" at bounding box center [308, 203] width 534 height 136
click at [313, 157] on td "1000" at bounding box center [335, 168] width 91 height 22
select select "88977"
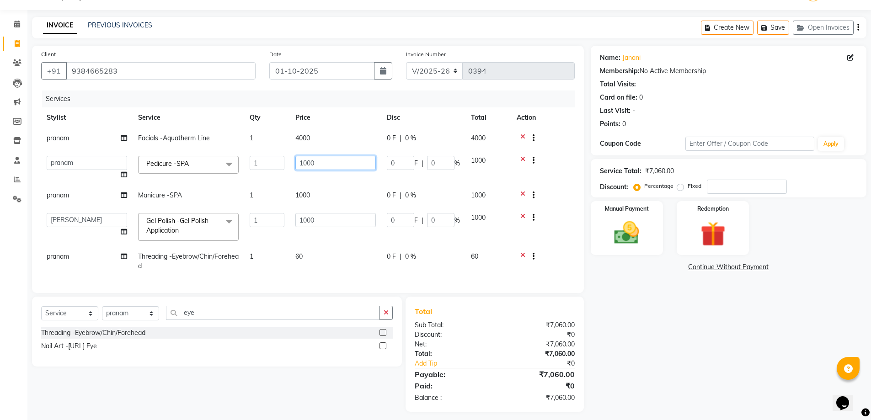
drag, startPoint x: 333, startPoint y: 160, endPoint x: 296, endPoint y: 161, distance: 37.1
click at [296, 161] on input "1000" at bounding box center [336, 163] width 81 height 14
type input "940"
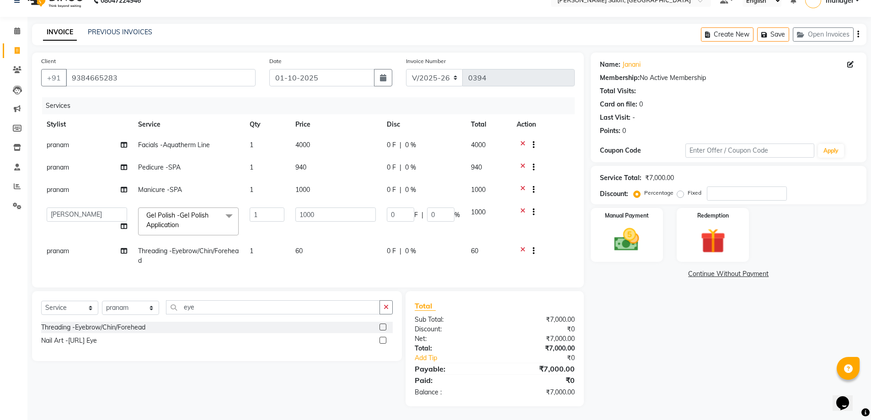
click at [364, 190] on td "1000" at bounding box center [335, 191] width 91 height 22
select select "88977"
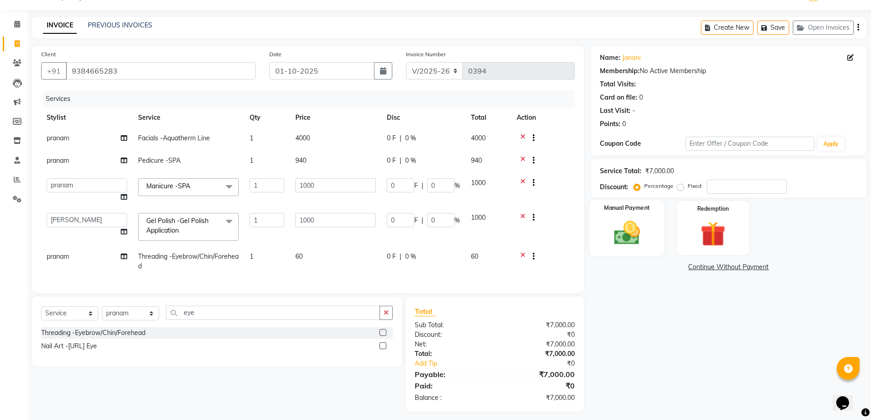
click at [624, 236] on img at bounding box center [627, 233] width 42 height 30
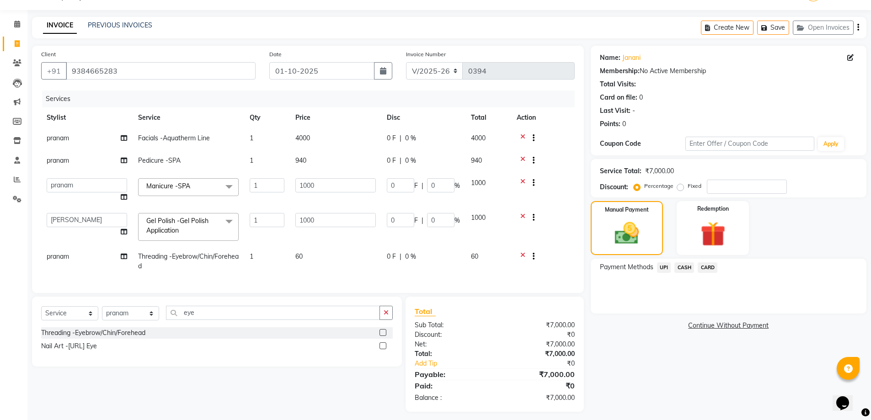
click at [686, 270] on span "CASH" at bounding box center [685, 268] width 20 height 11
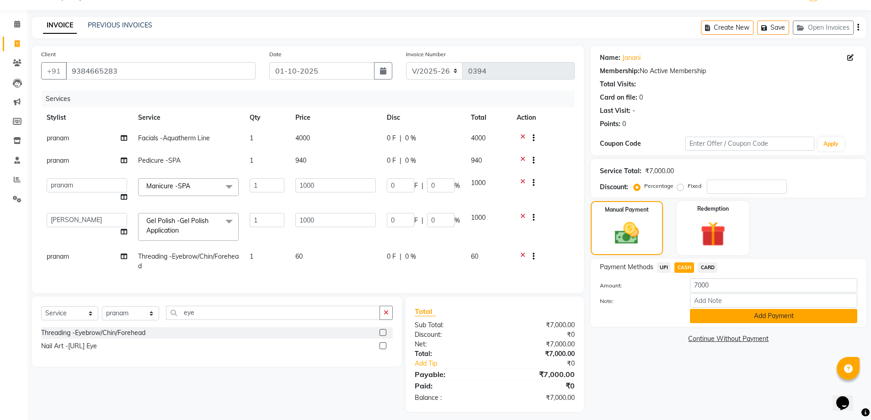
click at [769, 318] on button "Add Payment" at bounding box center [773, 316] width 167 height 14
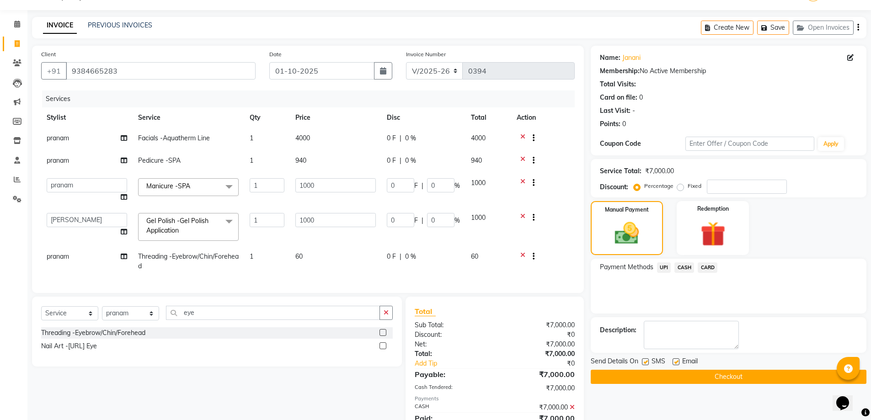
click at [758, 377] on button "Checkout" at bounding box center [729, 377] width 276 height 14
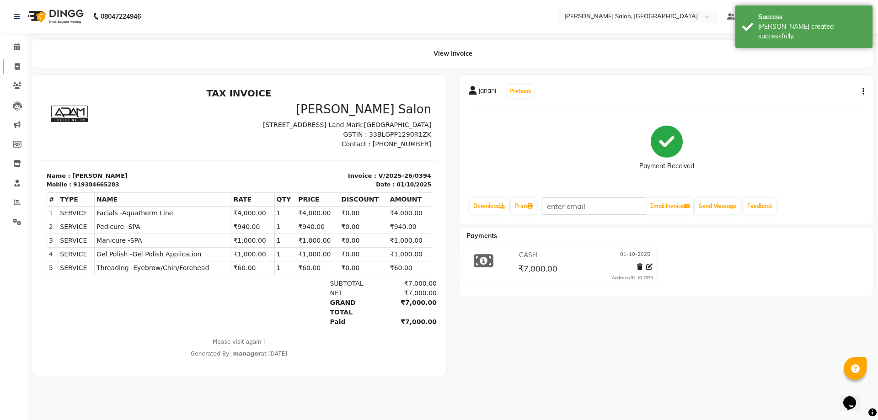
click at [17, 59] on link "Invoice" at bounding box center [14, 66] width 22 height 15
select select "service"
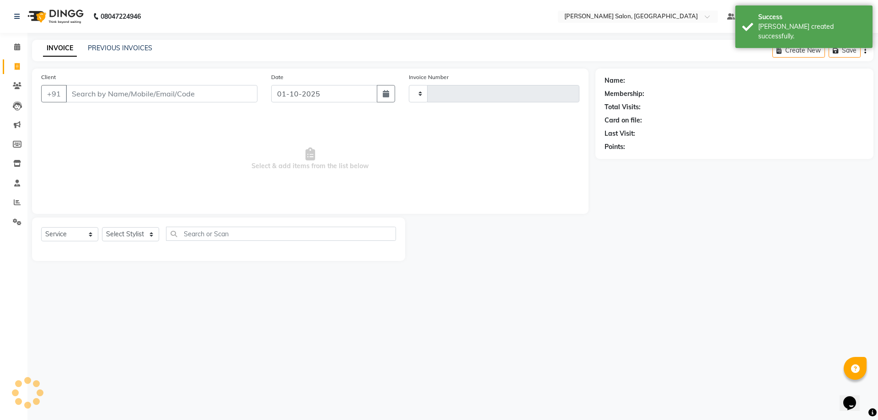
type input "0395"
select select "7119"
click at [108, 45] on link "PREVIOUS INVOICES" at bounding box center [120, 48] width 65 height 8
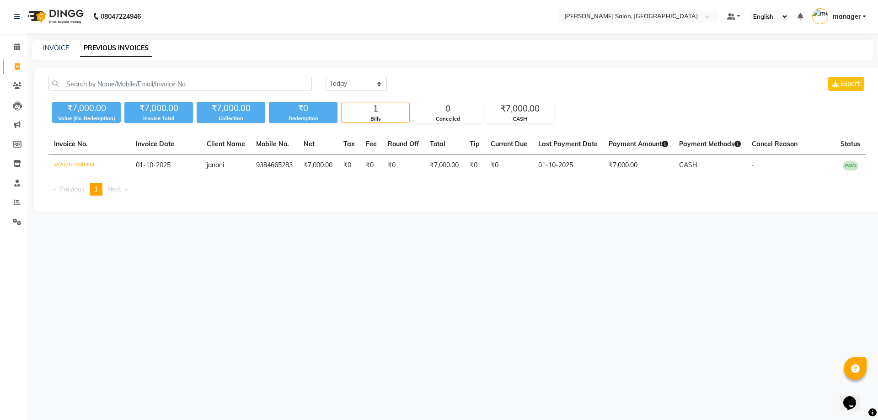
click at [608, 8] on app-home "08047224946 Select Location × [PERSON_NAME] Salon, Alapakkam Main Road Default …" at bounding box center [439, 113] width 878 height 226
click at [493, 22] on nav "08047224946 Select Location × [PERSON_NAME] Salon, Alapakkam Main Road Default …" at bounding box center [439, 16] width 878 height 33
